Goal: Information Seeking & Learning: Check status

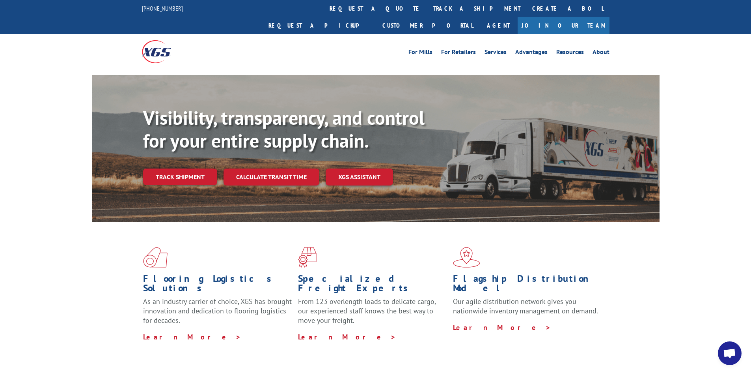
click at [428, 6] on link "track a shipment" at bounding box center [477, 8] width 99 height 17
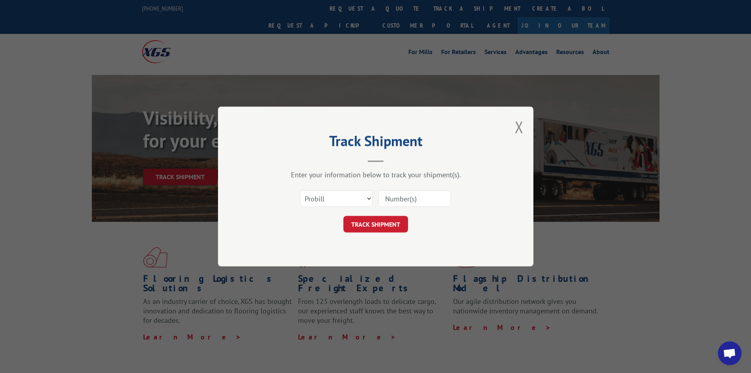
click at [394, 200] on input at bounding box center [415, 198] width 73 height 17
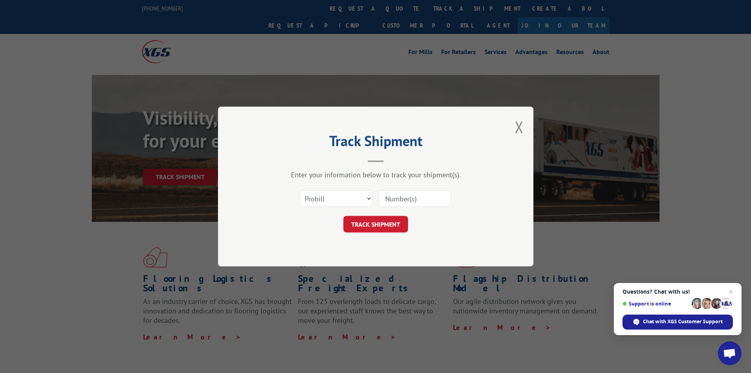
paste input "3371920"
type input "3371920"
click at [367, 200] on select "Select category... Probill BOL PO" at bounding box center [336, 198] width 73 height 17
select select "bol"
click at [300, 190] on select "Select category... Probill BOL PO" at bounding box center [336, 198] width 73 height 17
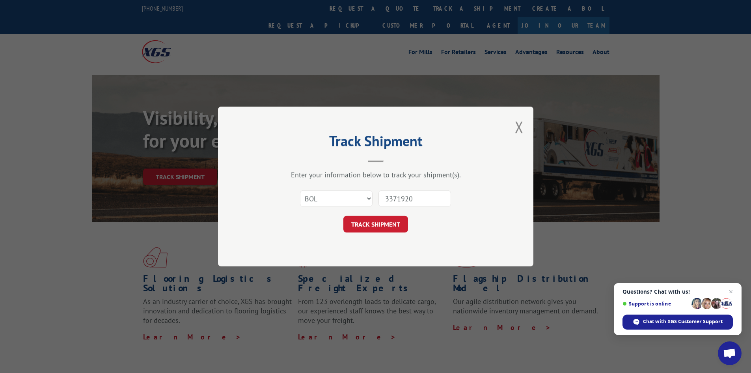
click at [371, 230] on button "TRACK SHIPMENT" at bounding box center [375, 224] width 65 height 17
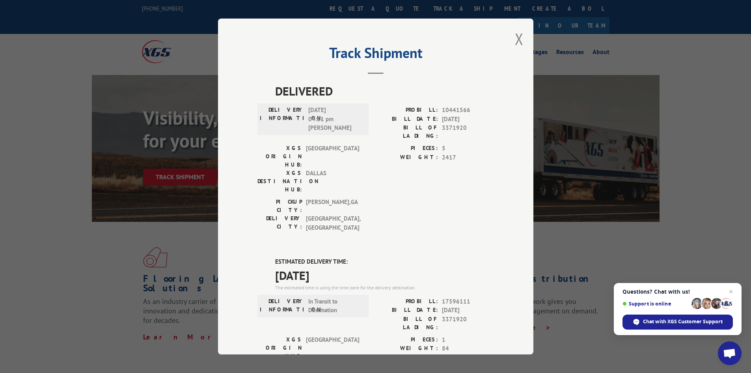
click at [517, 43] on button "Close modal" at bounding box center [519, 38] width 9 height 21
